Goal: Task Accomplishment & Management: Complete application form

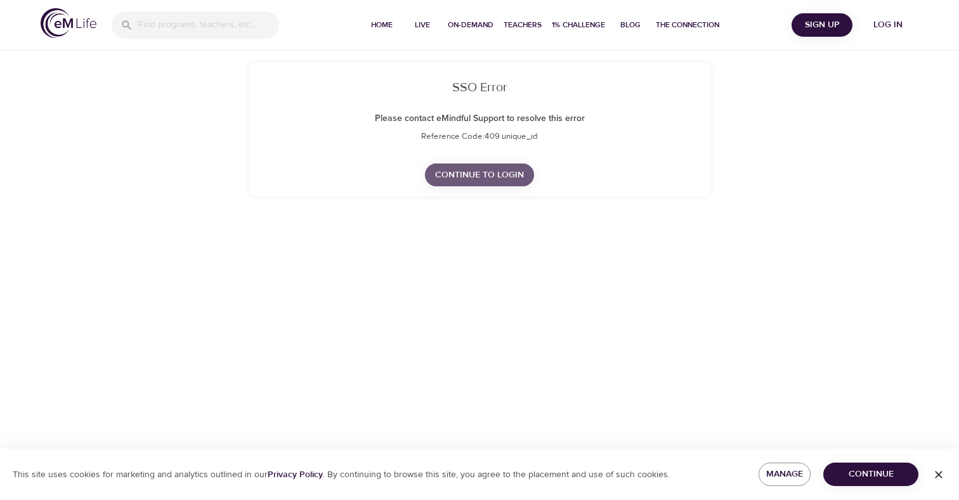
click at [513, 176] on span "Continue to Login" at bounding box center [479, 175] width 89 height 16
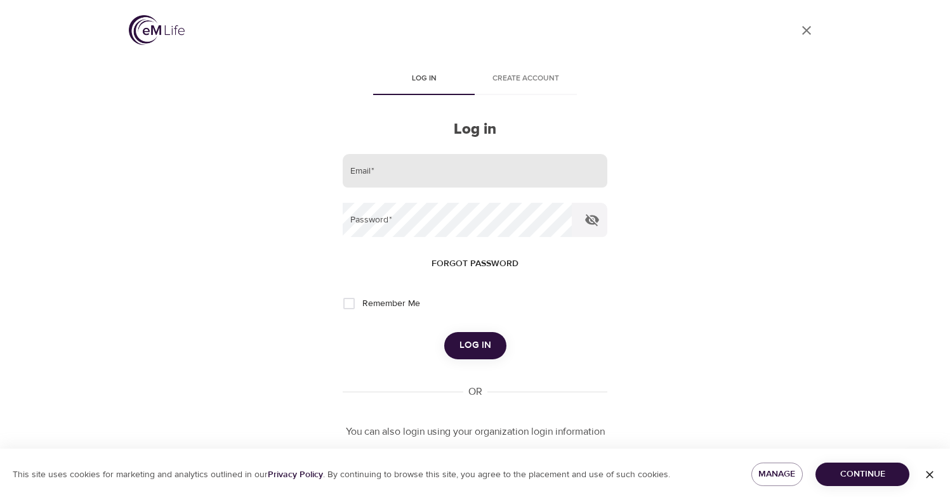
scroll to position [62, 0]
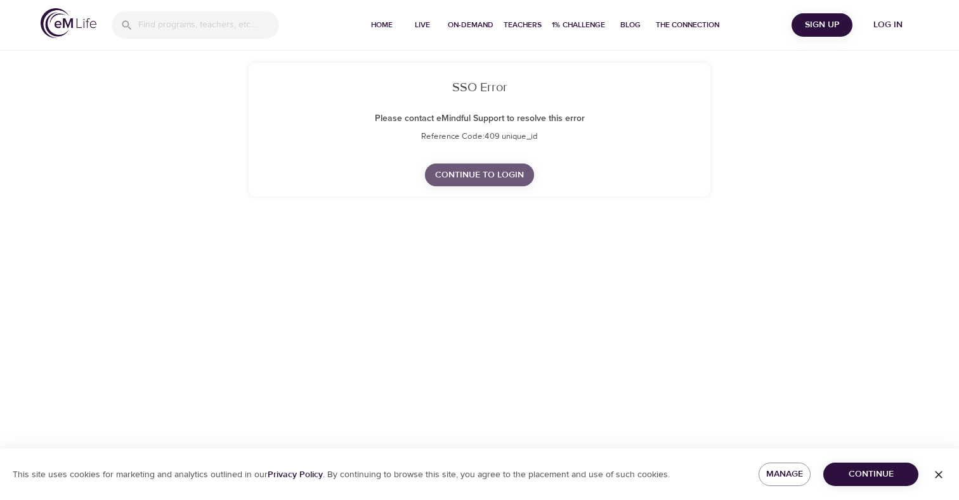
click at [469, 173] on span "Continue to Login" at bounding box center [479, 175] width 89 height 16
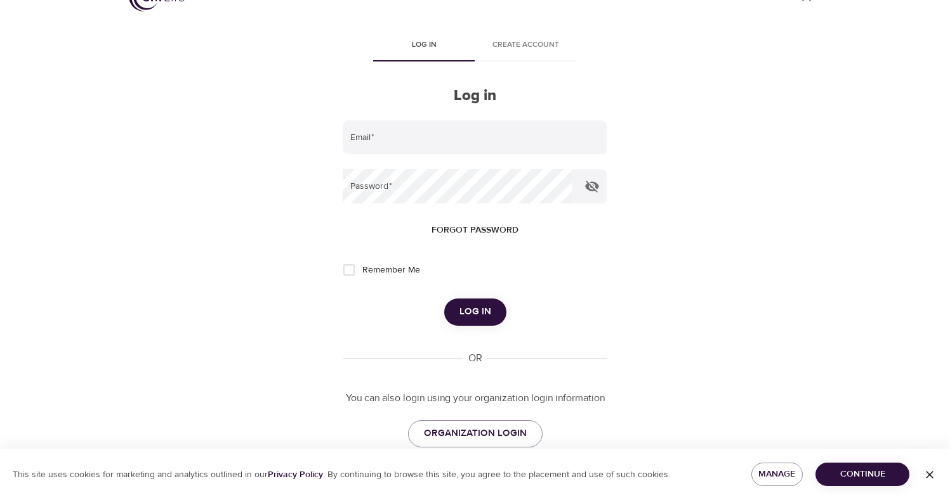
scroll to position [62, 0]
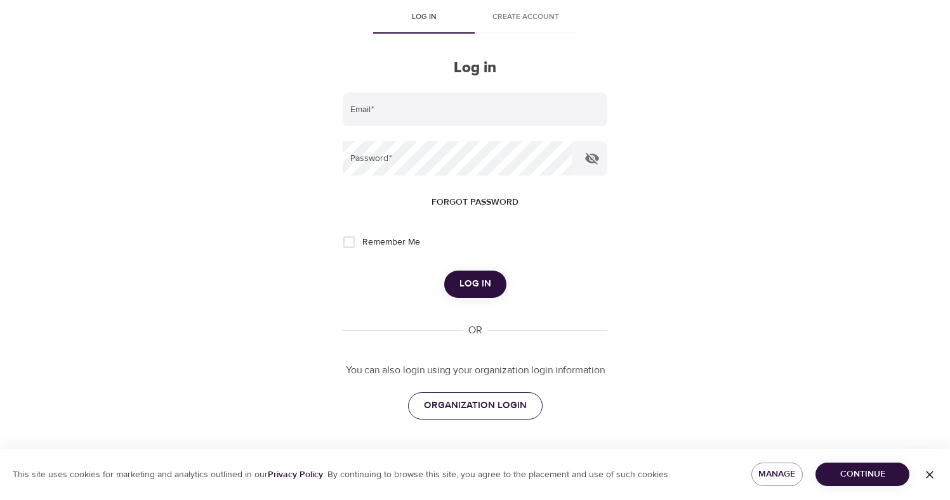
click at [485, 407] on span "ORGANIZATION LOGIN" at bounding box center [475, 406] width 103 height 16
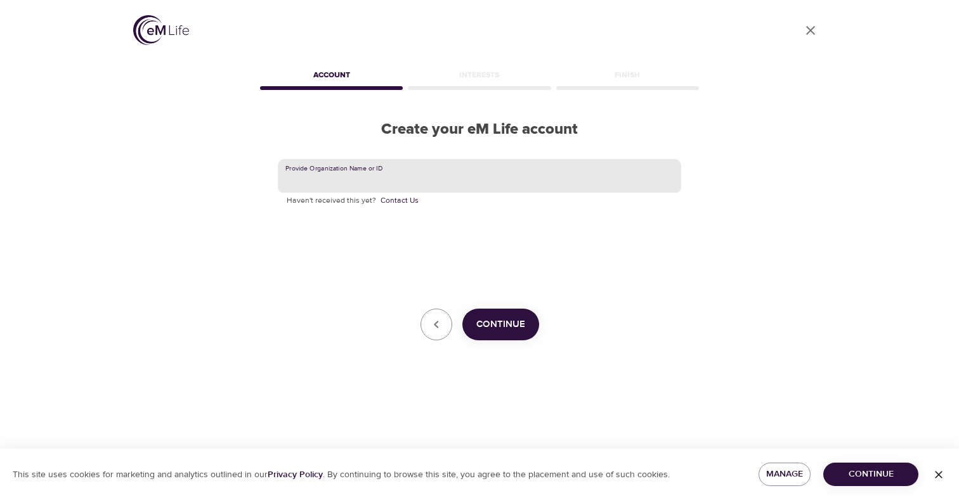
click at [455, 169] on input "text" at bounding box center [479, 176] width 403 height 34
click at [489, 320] on span "Continue" at bounding box center [500, 325] width 49 height 16
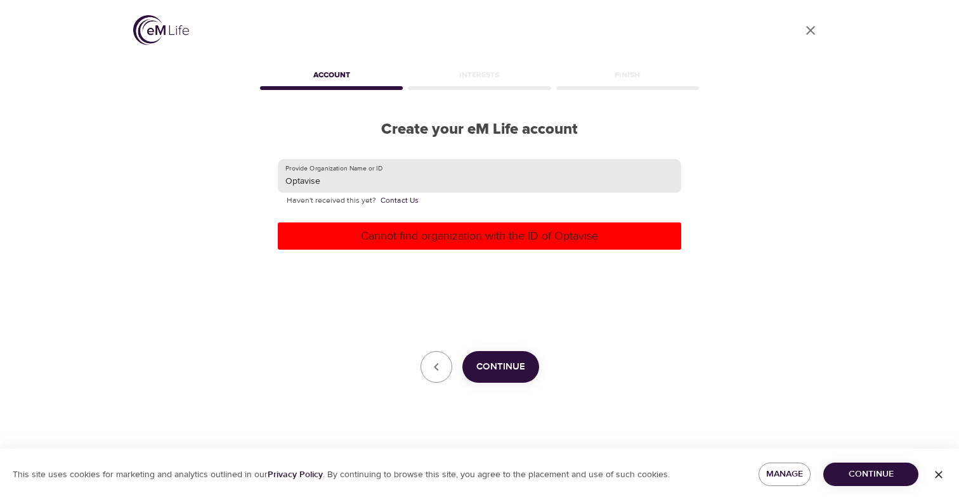
click at [387, 169] on input "Optavise" at bounding box center [479, 176] width 403 height 34
type input "CNO Financial"
click at [495, 363] on span "Continue" at bounding box center [500, 367] width 49 height 16
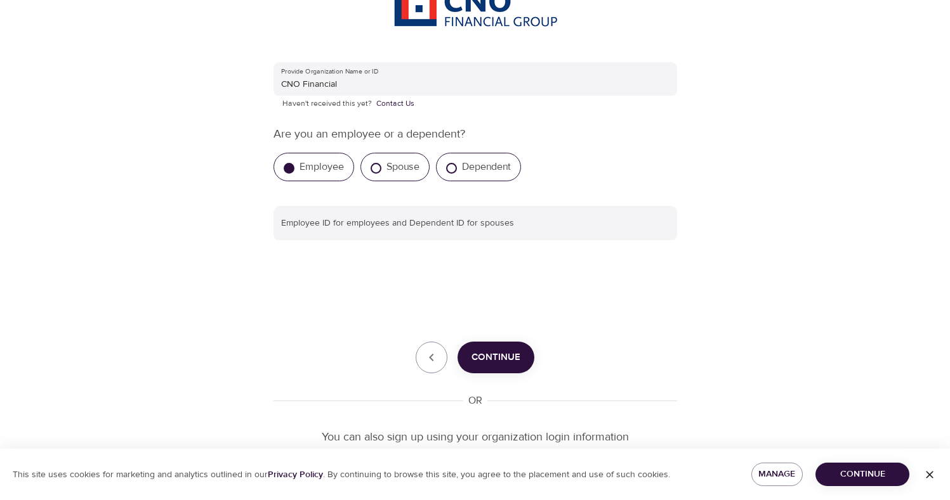
scroll to position [190, 0]
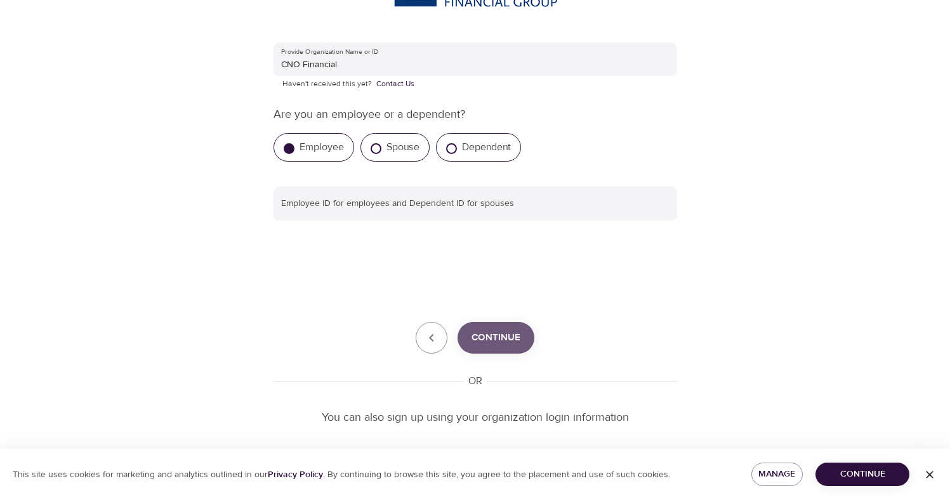
click at [498, 344] on span "Continue" at bounding box center [495, 338] width 49 height 16
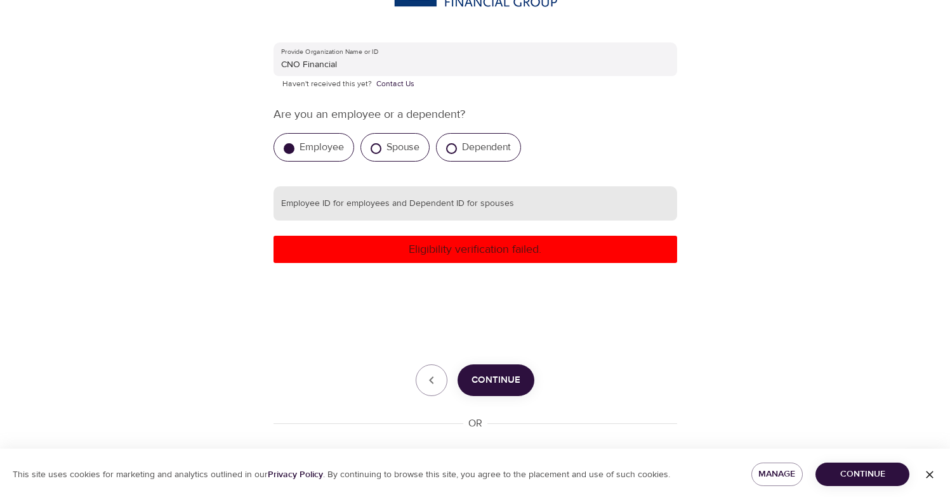
click at [385, 200] on input "text" at bounding box center [474, 203] width 403 height 34
click at [397, 249] on p "Eligibility verification failed." at bounding box center [474, 249] width 393 height 17
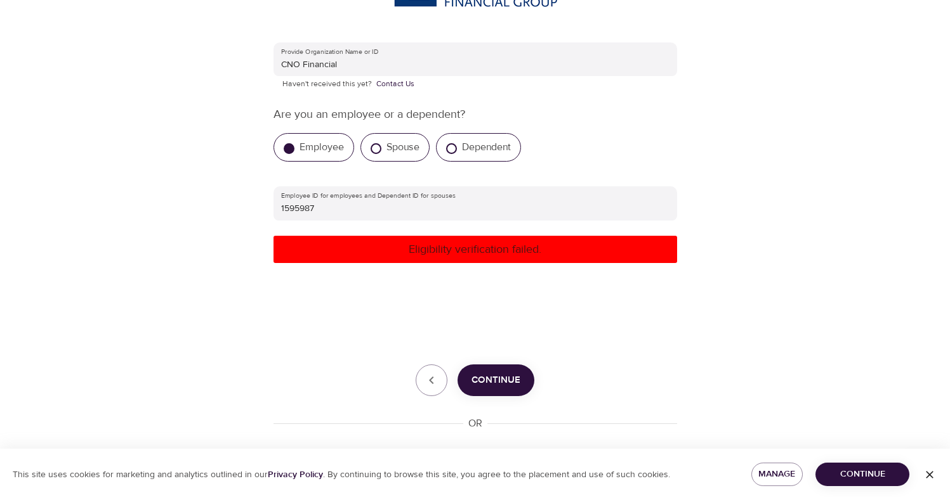
click at [499, 376] on span "Continue" at bounding box center [495, 380] width 49 height 16
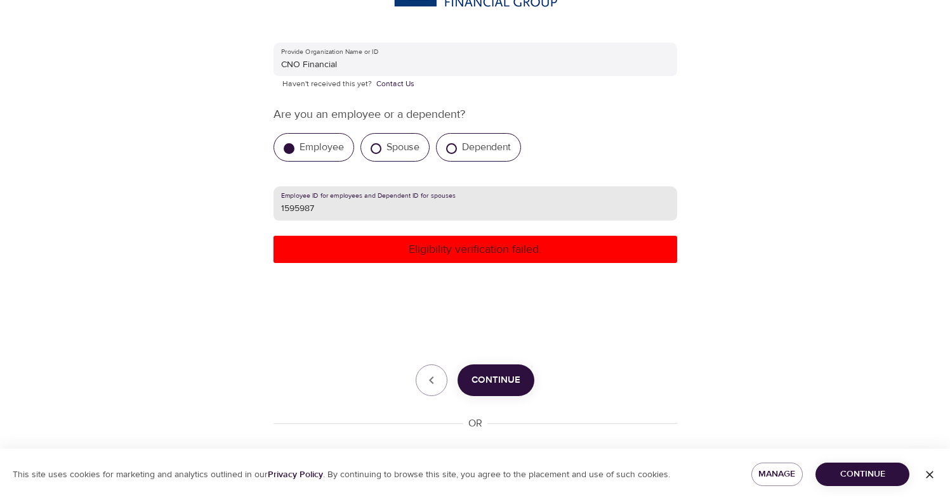
click at [356, 209] on input "1595987" at bounding box center [474, 203] width 403 height 34
type input "159598"
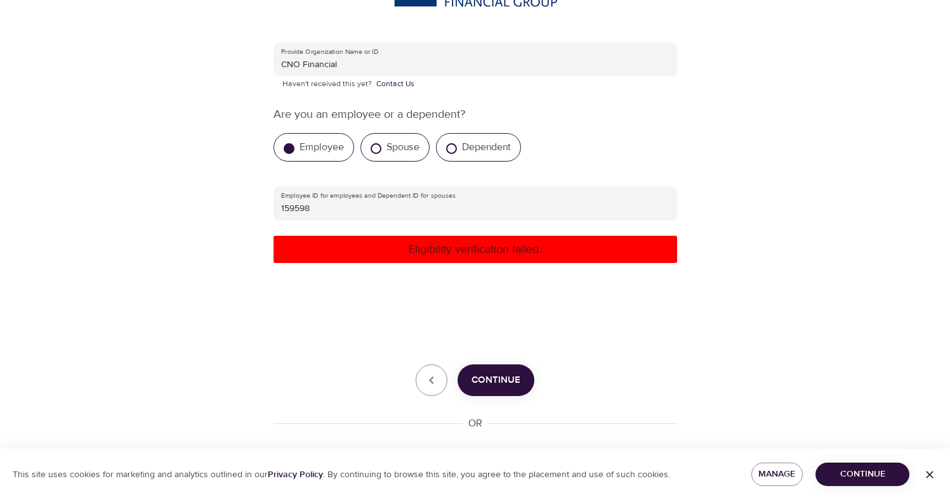
click at [363, 247] on p "Eligibility verification failed." at bounding box center [474, 249] width 393 height 17
click at [491, 382] on span "Continue" at bounding box center [495, 380] width 49 height 16
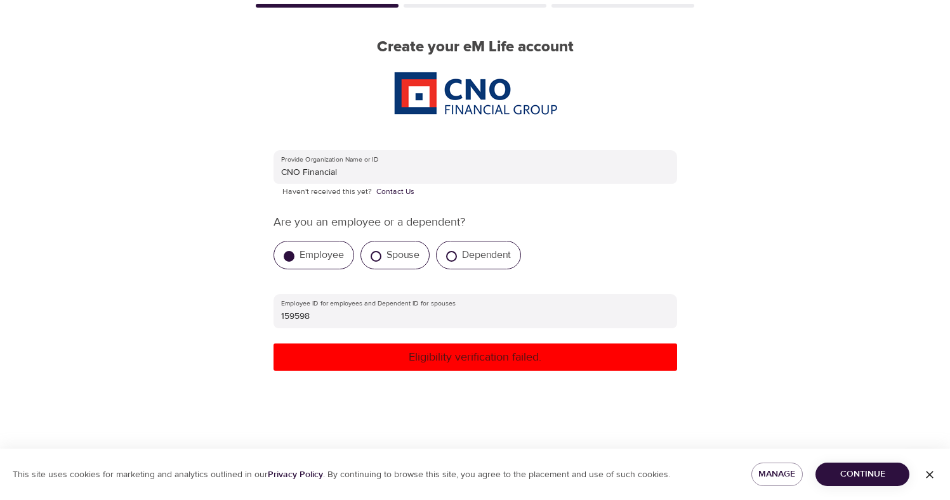
scroll to position [254, 0]
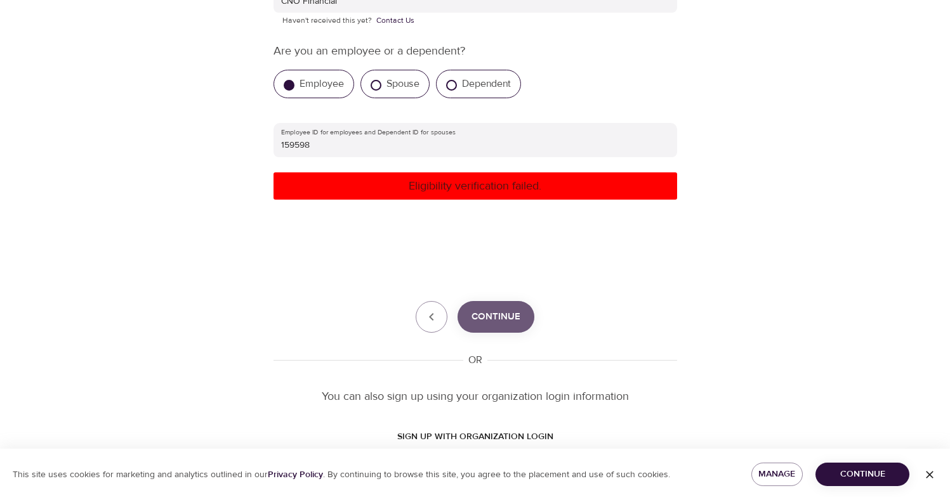
click at [473, 311] on span "Continue" at bounding box center [495, 317] width 49 height 16
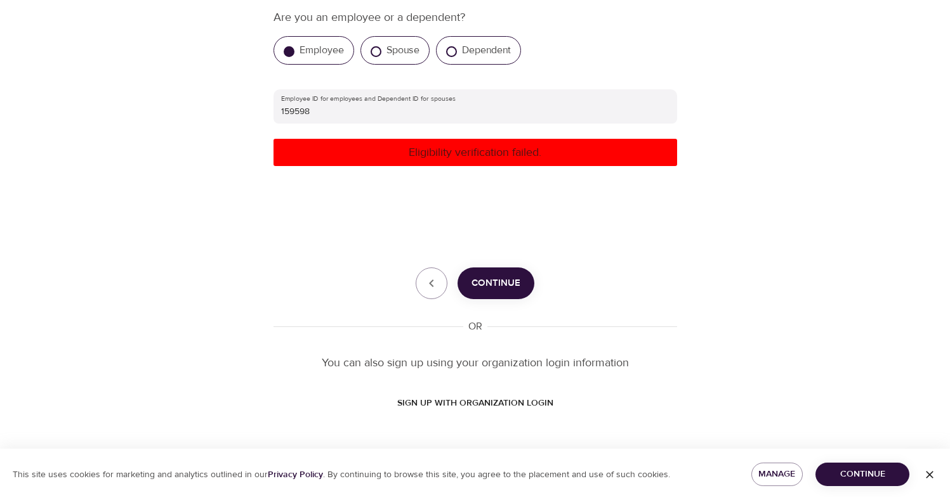
click at [495, 403] on span "SIGN UP WITH ORGANIZATION LOGIN" at bounding box center [475, 404] width 156 height 16
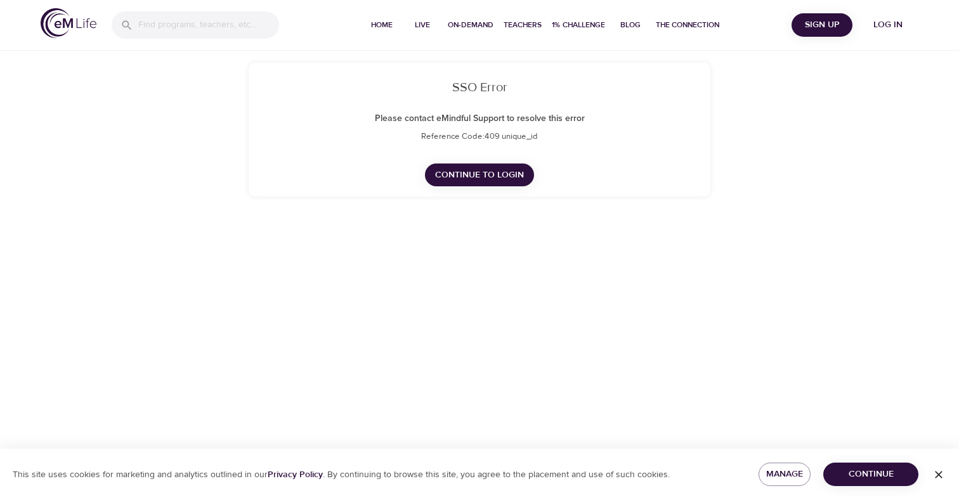
click at [495, 177] on span "Continue to Login" at bounding box center [479, 175] width 89 height 16
click at [483, 169] on span "Continue to Login" at bounding box center [479, 175] width 89 height 16
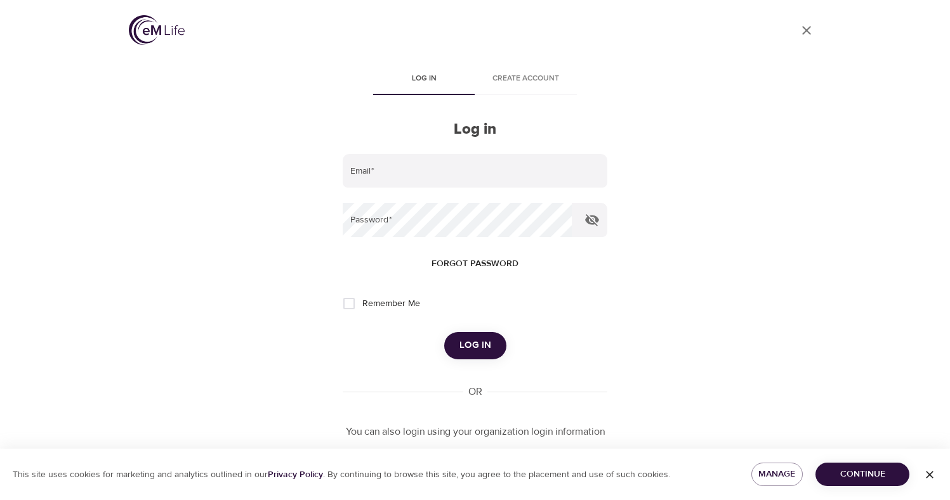
scroll to position [62, 0]
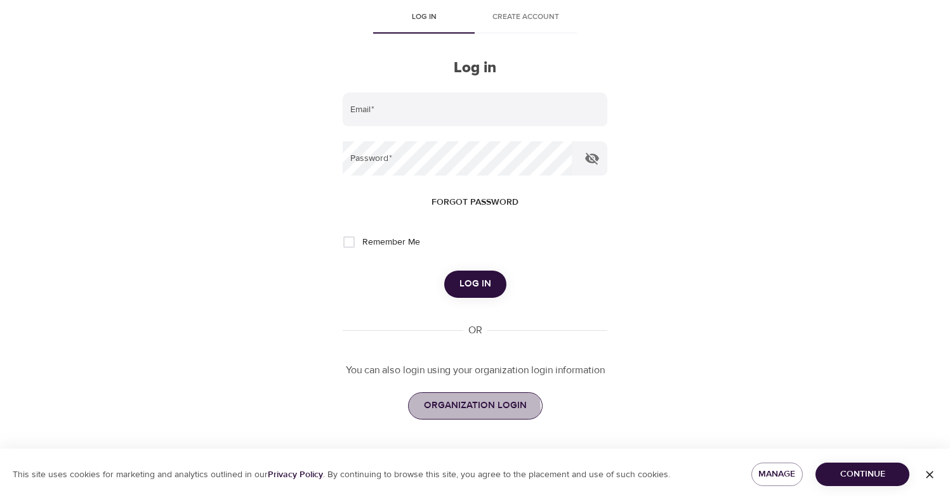
click at [445, 411] on span "ORGANIZATION LOGIN" at bounding box center [475, 406] width 103 height 16
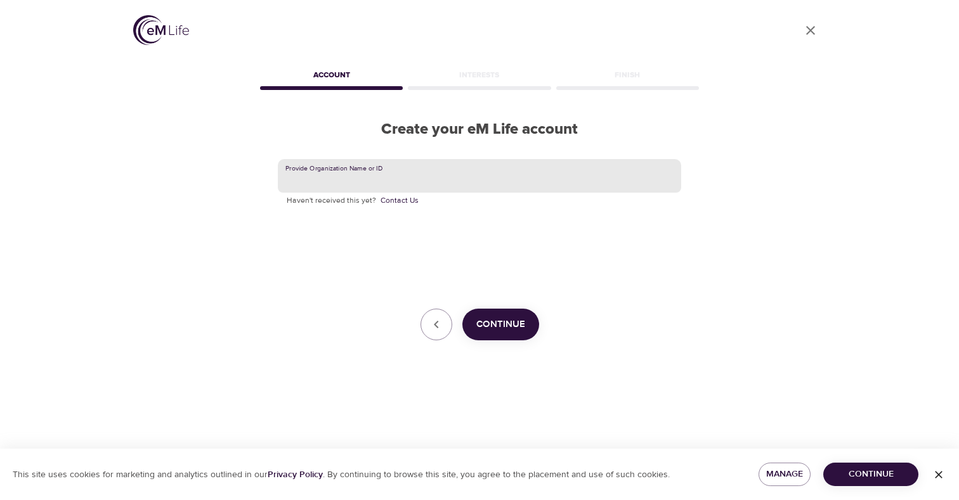
click at [388, 168] on input "text" at bounding box center [479, 176] width 403 height 34
paste input "cnofinancial"
type input "cnofinancial"
click at [492, 325] on span "Continue" at bounding box center [500, 325] width 49 height 16
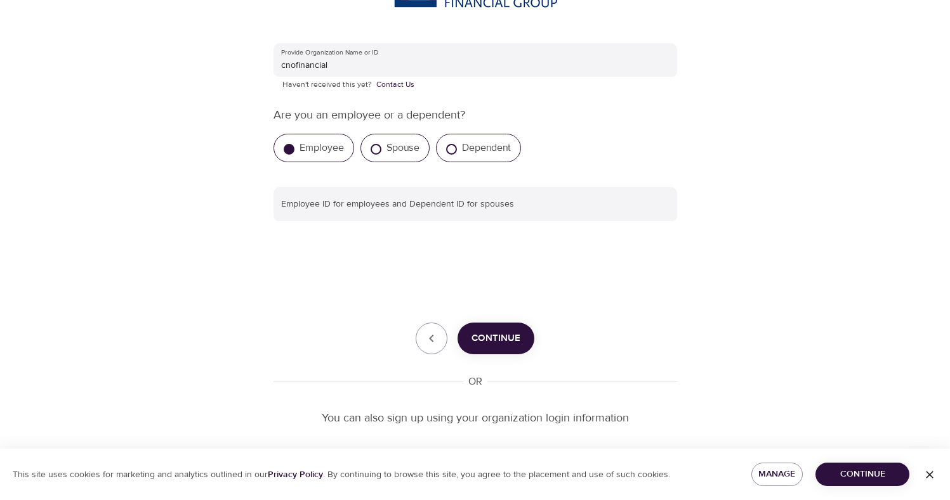
scroll to position [190, 0]
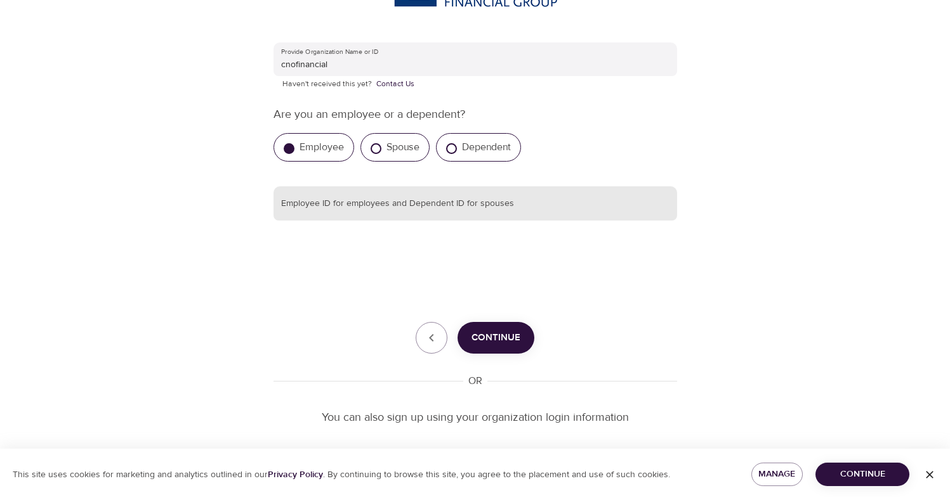
click at [407, 204] on input "text" at bounding box center [474, 203] width 403 height 34
type input "159598"
click at [485, 347] on button "Continue" at bounding box center [495, 338] width 77 height 32
